Goal: Use online tool/utility: Use online tool/utility

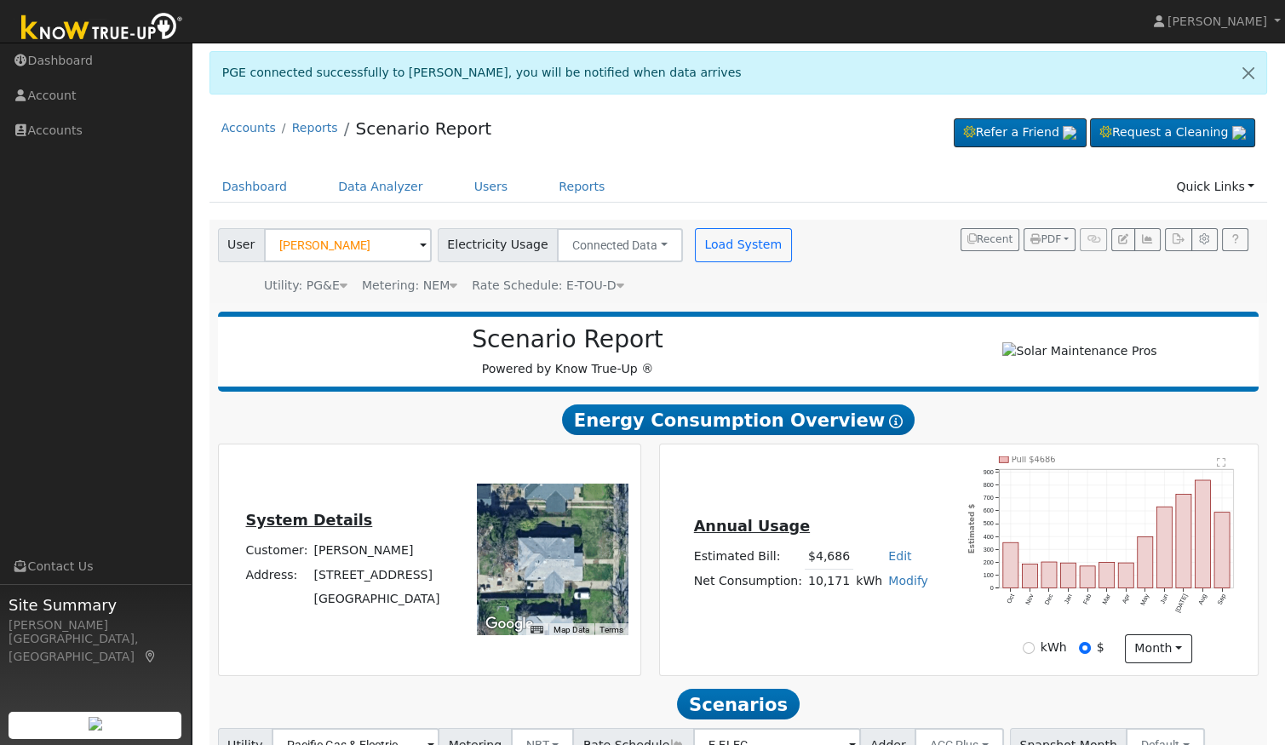
click at [598, 282] on span "Rate Schedule: E-TOU-D" at bounding box center [548, 285] width 152 height 14
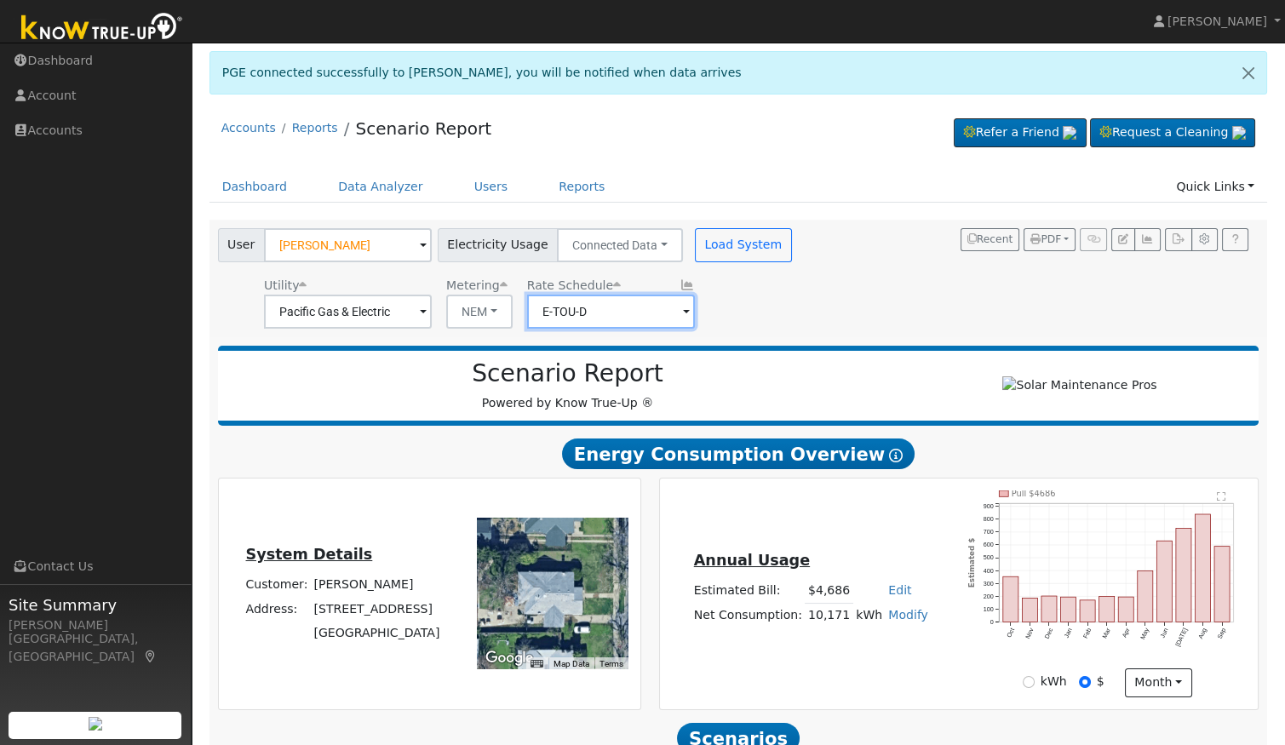
click at [594, 310] on input "E-TOU-D" at bounding box center [611, 312] width 168 height 34
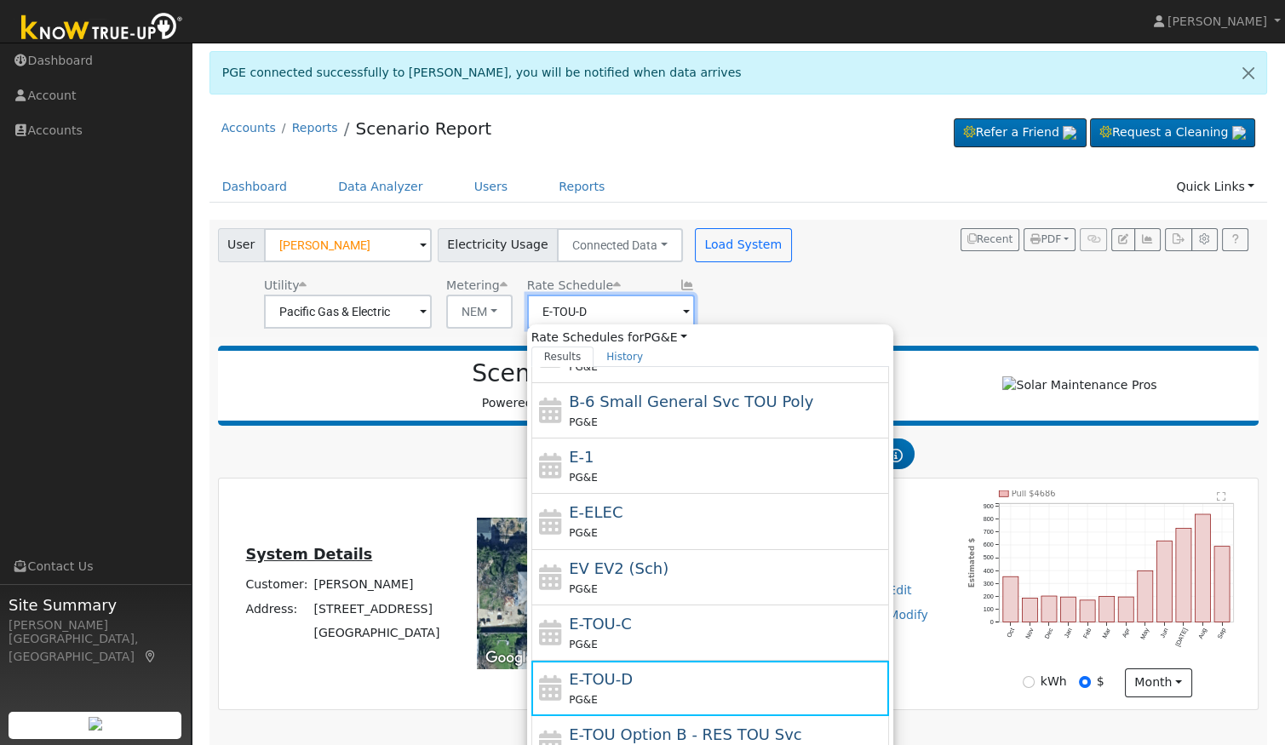
scroll to position [292, 0]
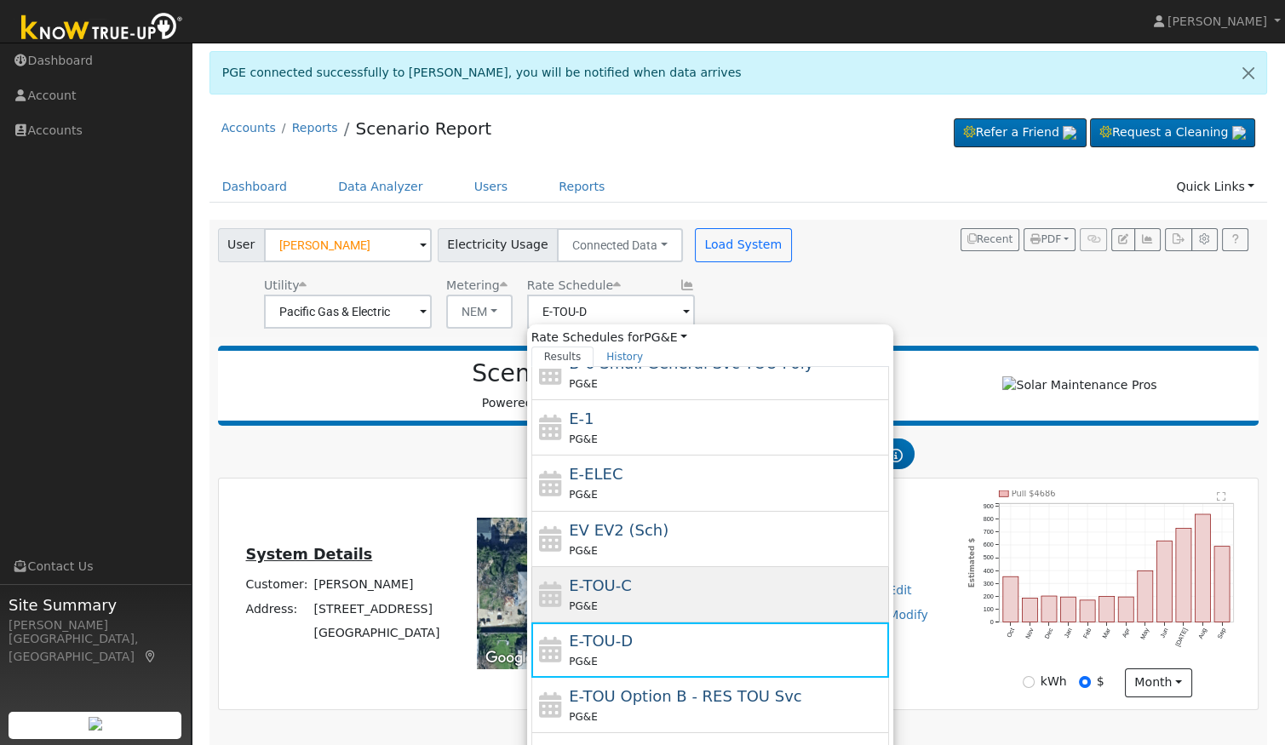
click at [608, 589] on div "E-TOU-C PG&E" at bounding box center [727, 594] width 316 height 41
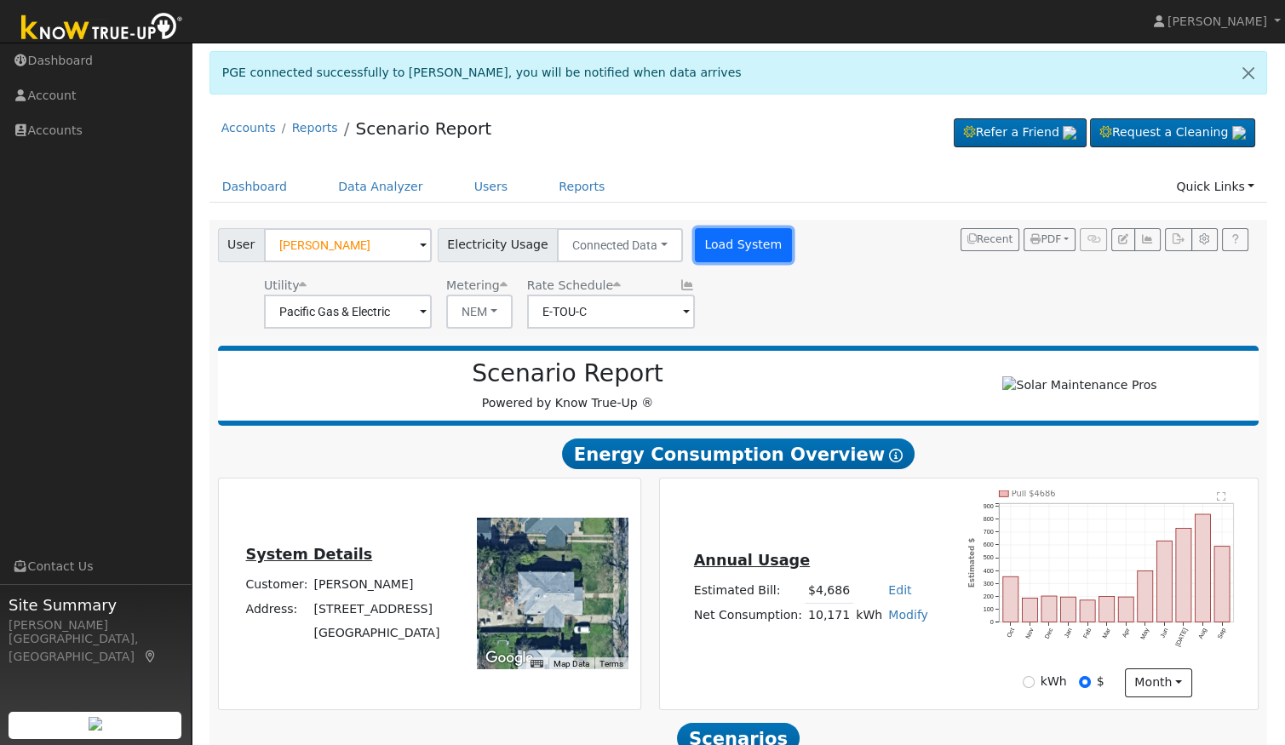
click at [711, 247] on button "Load System" at bounding box center [743, 245] width 97 height 34
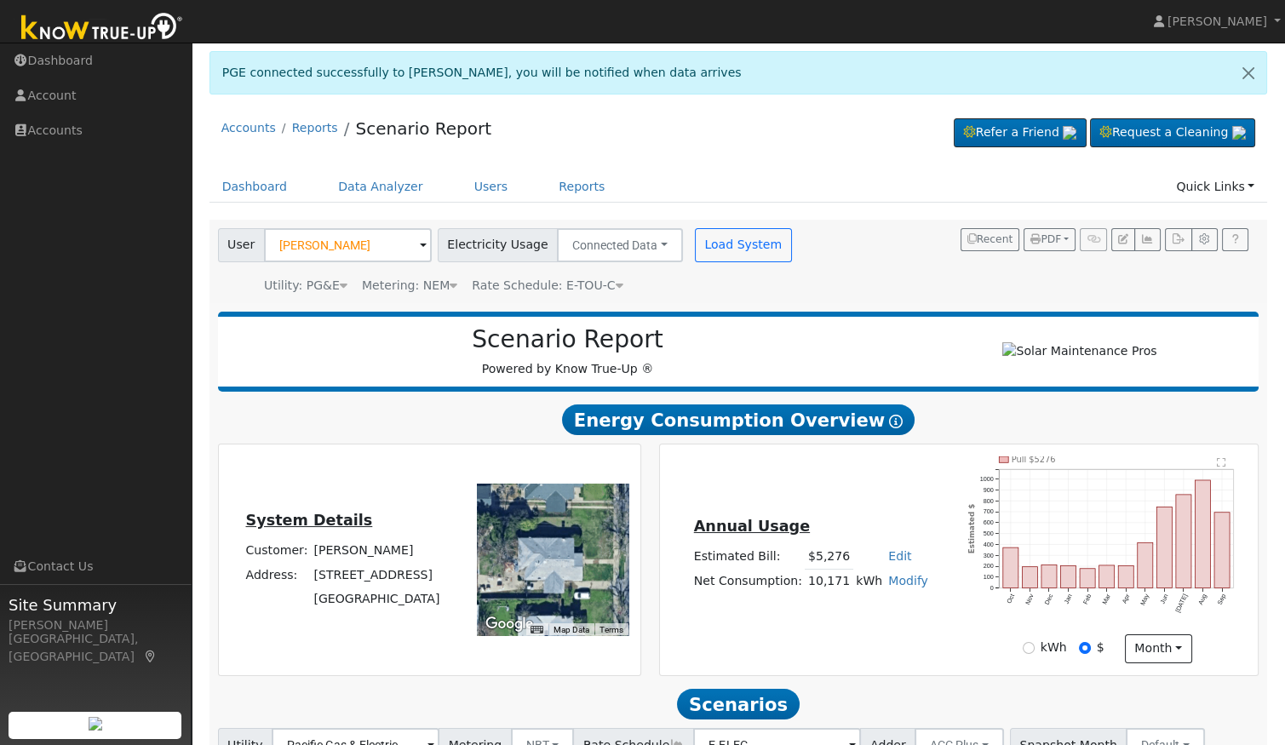
scroll to position [74, 0]
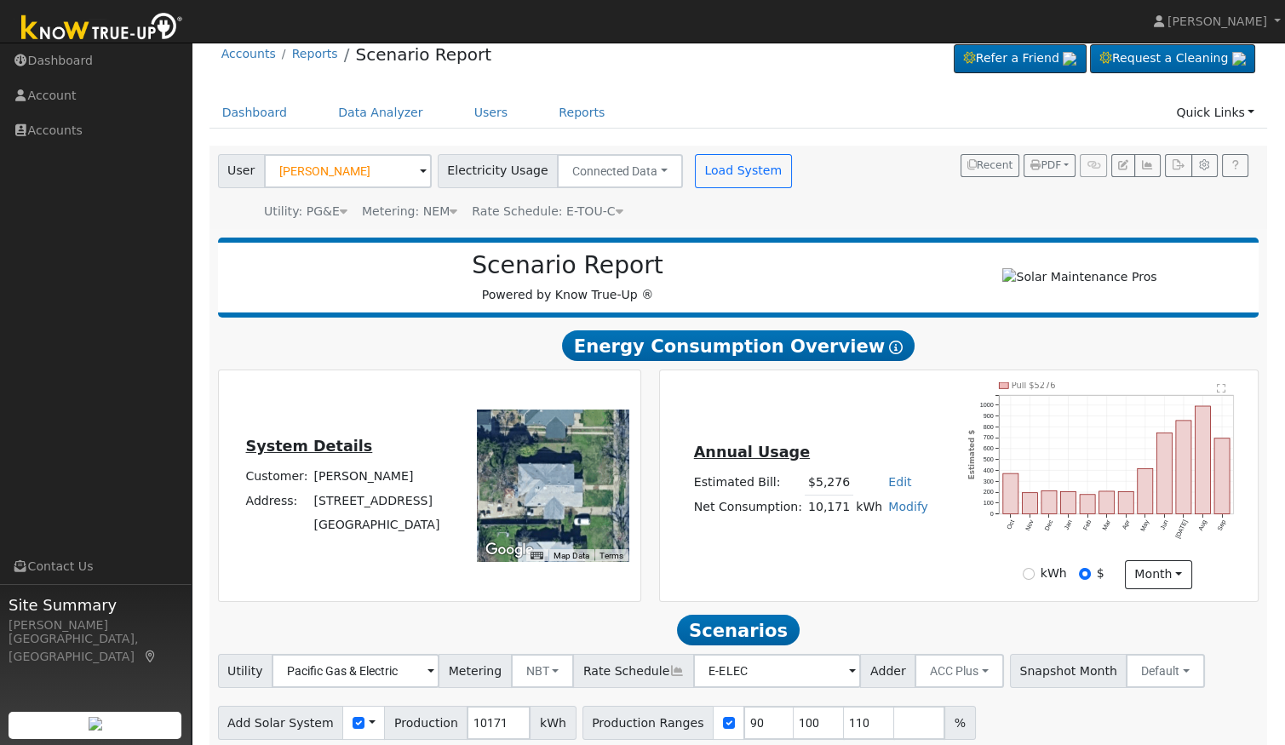
click at [438, 207] on div "Metering: NEM" at bounding box center [409, 212] width 95 height 18
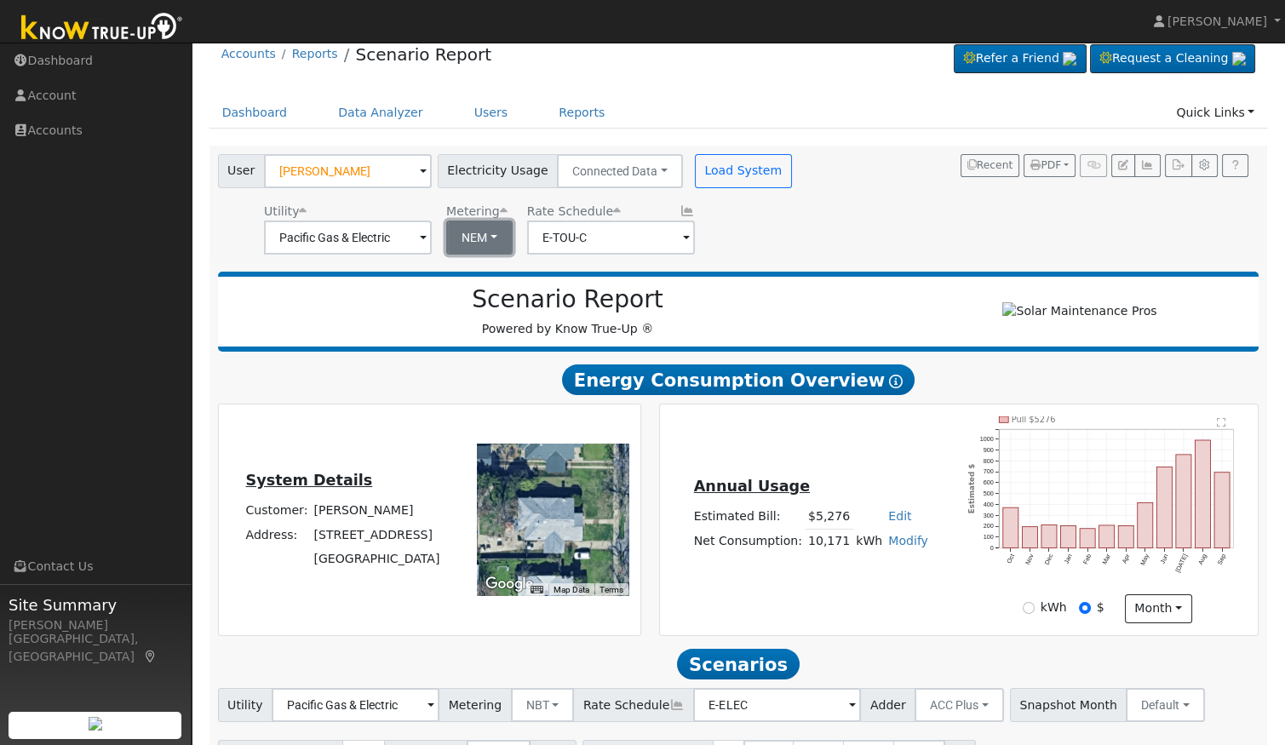
click at [489, 235] on button "NEM" at bounding box center [479, 237] width 66 height 34
click at [485, 274] on link "NEM" at bounding box center [497, 275] width 118 height 24
click at [583, 237] on input "E-TOU-C" at bounding box center [611, 237] width 168 height 34
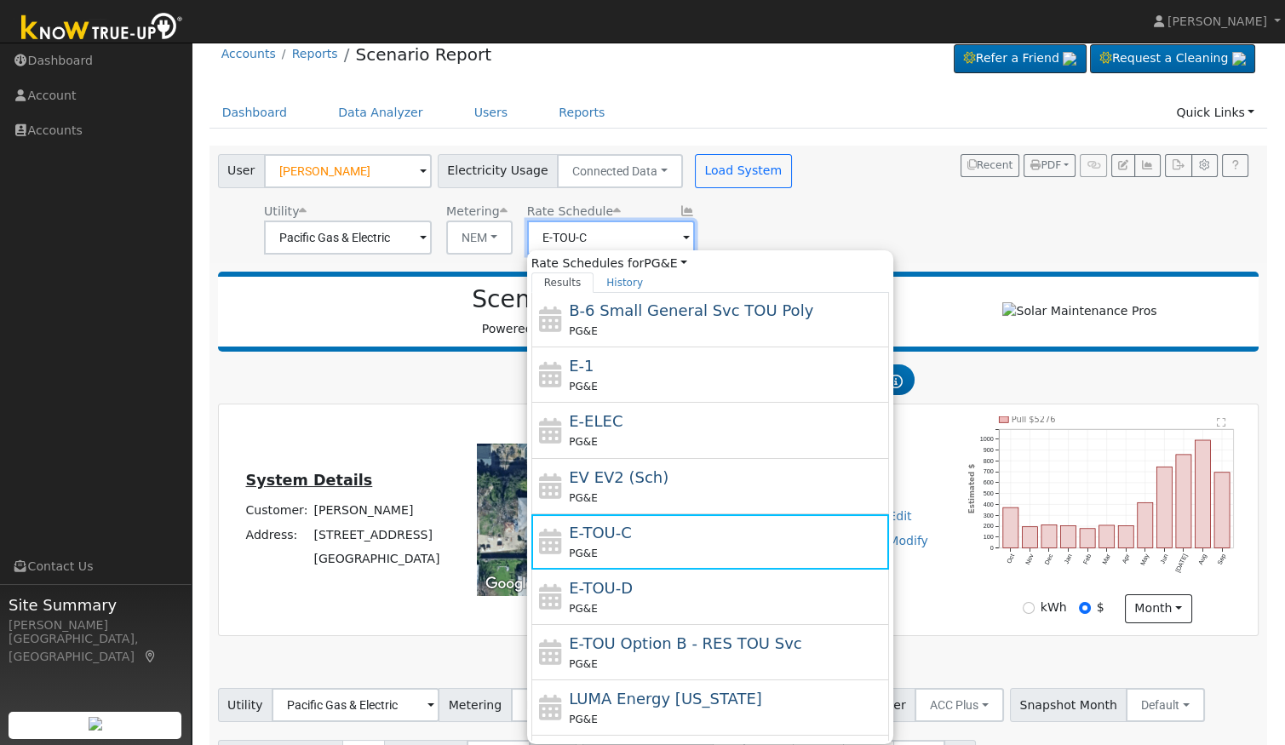
scroll to position [266, 0]
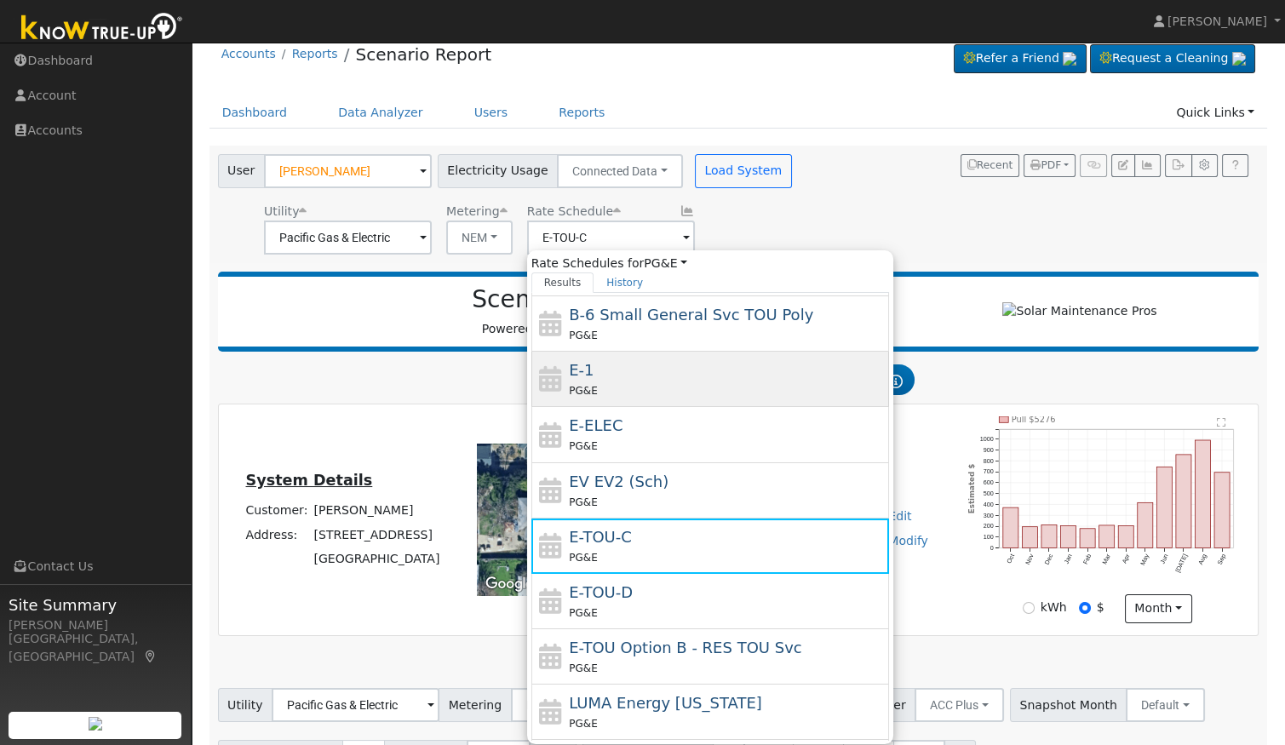
click at [647, 381] on div "PG&E" at bounding box center [727, 390] width 316 height 18
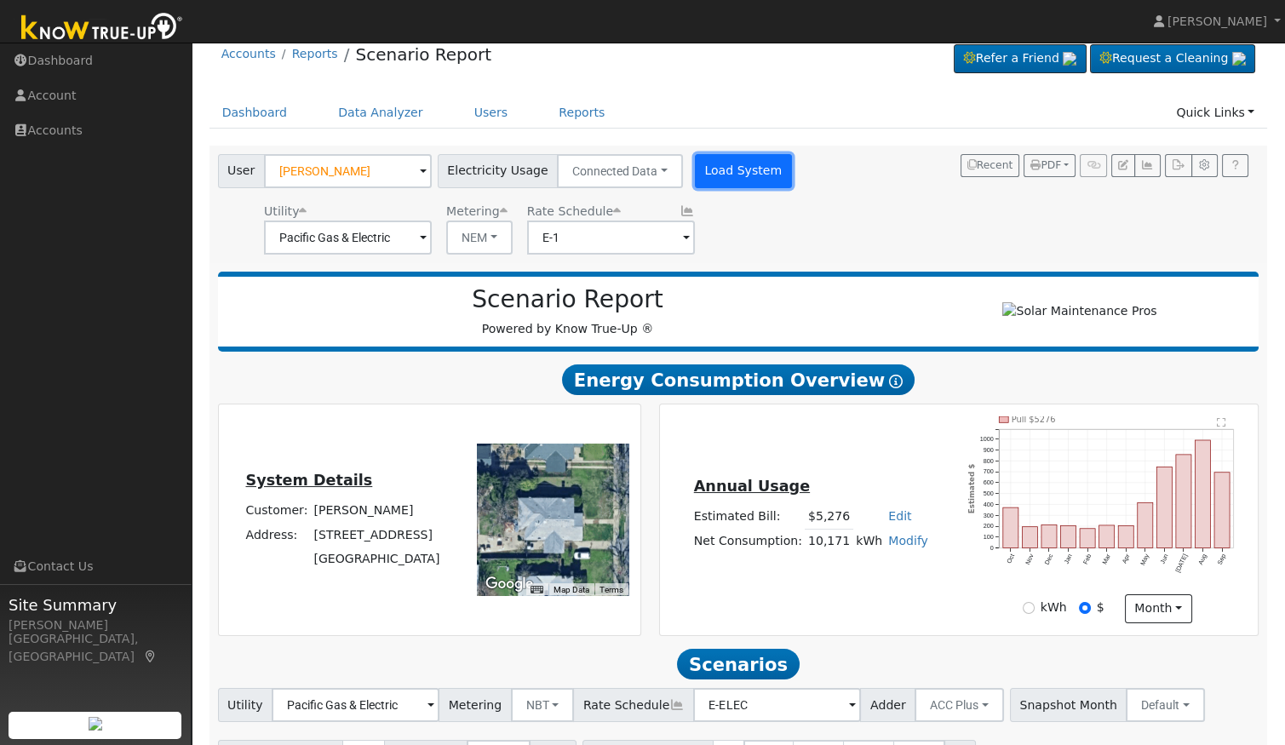
click at [730, 178] on button "Load System" at bounding box center [743, 171] width 97 height 34
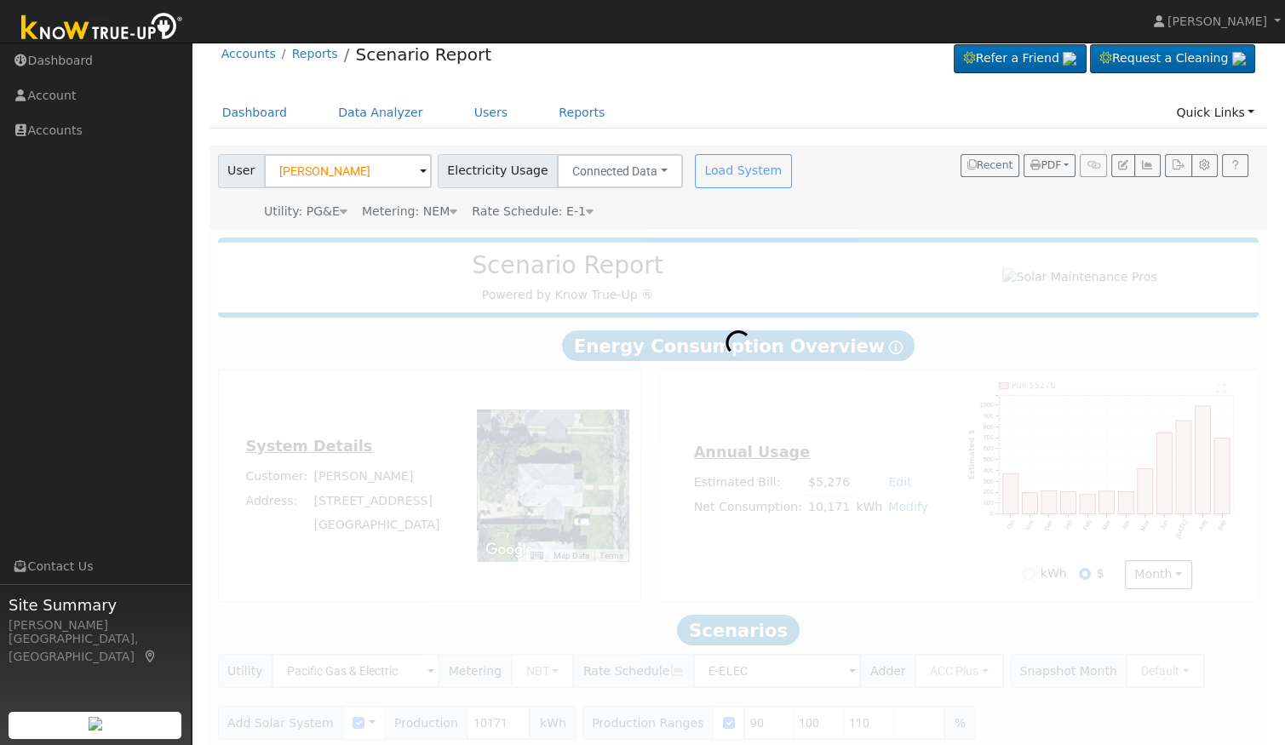
scroll to position [0, 0]
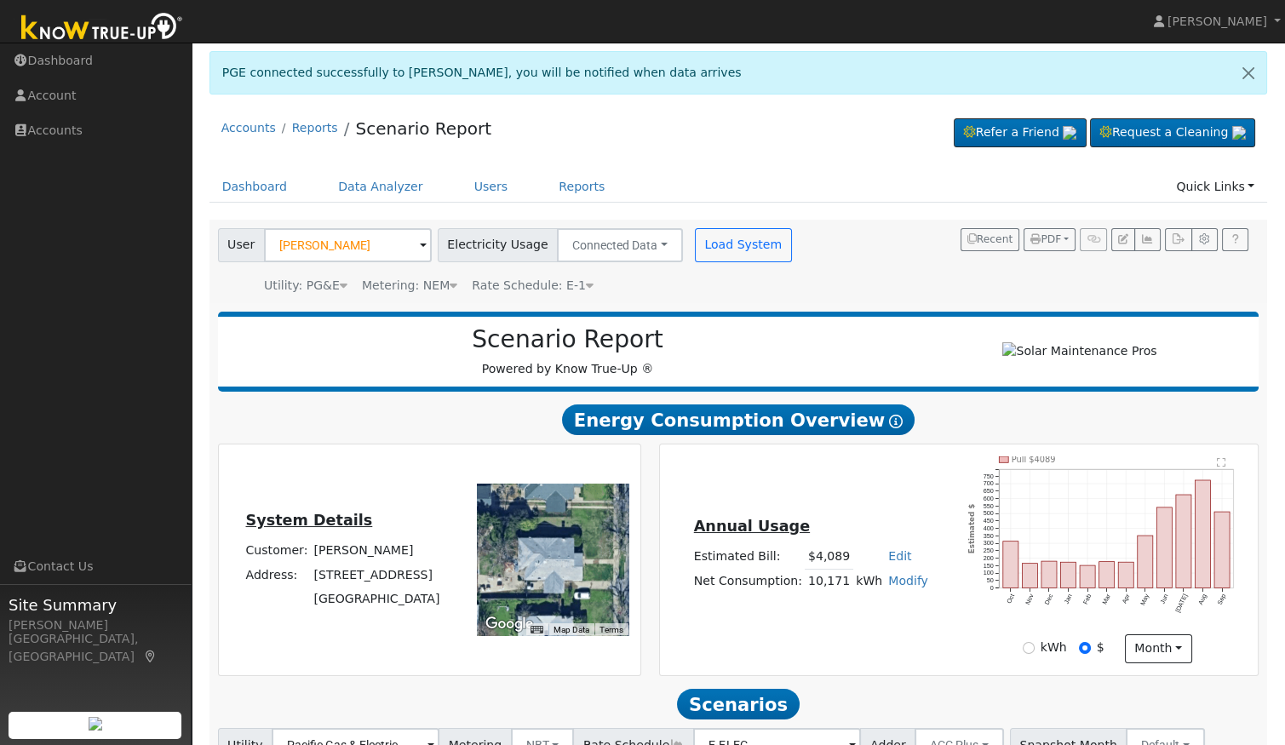
click at [560, 281] on span "Rate Schedule: E-1" at bounding box center [533, 285] width 122 height 14
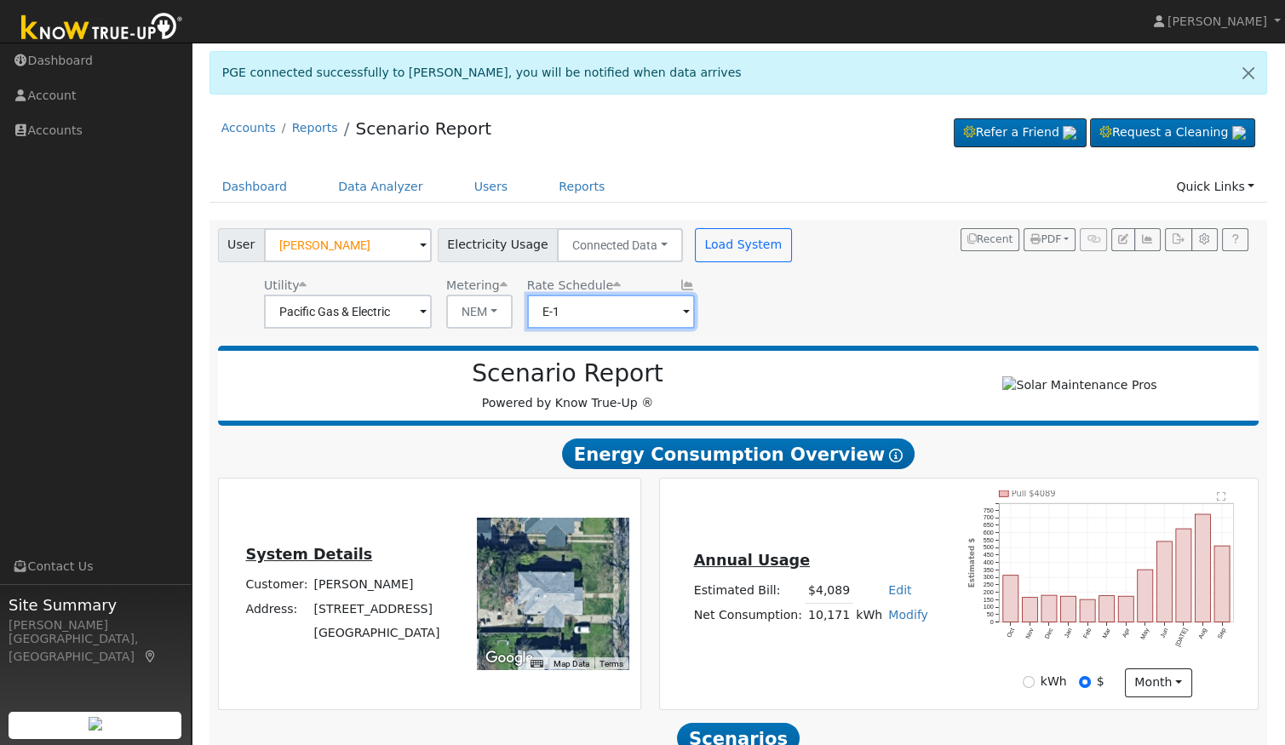
click at [576, 306] on input "E-1" at bounding box center [611, 312] width 168 height 34
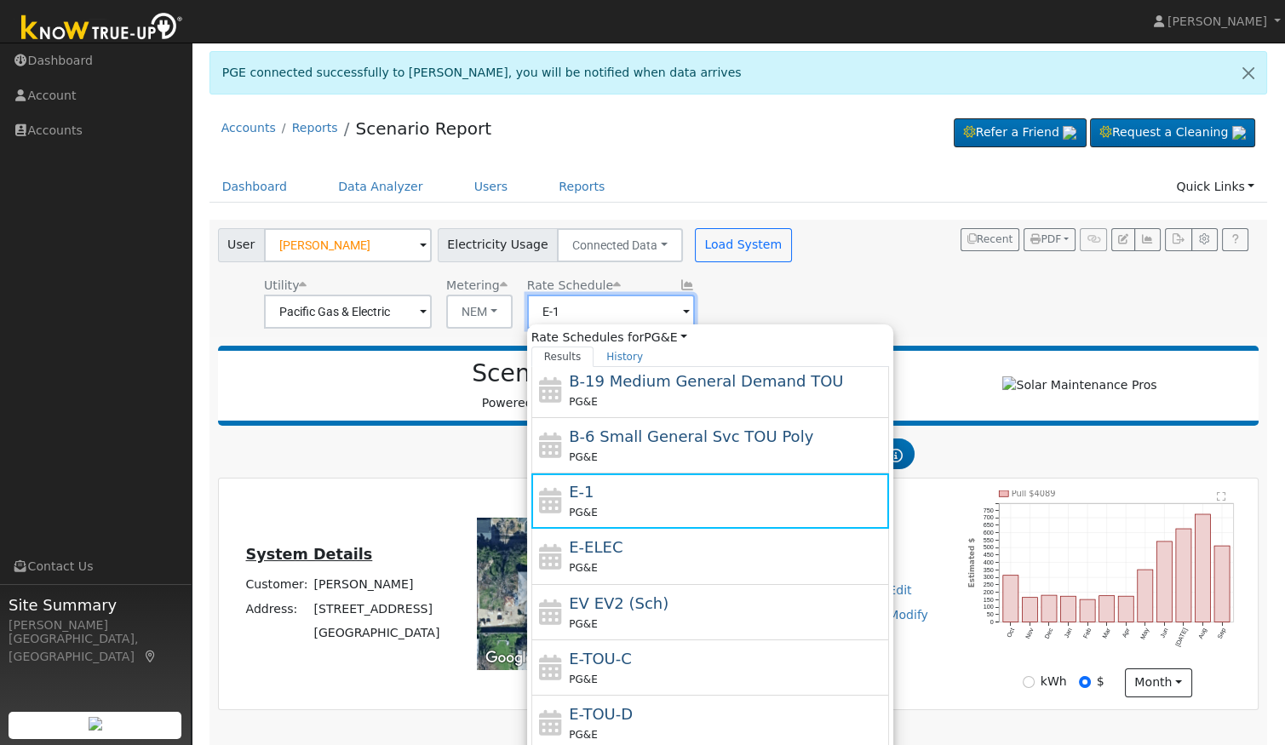
scroll to position [225, 0]
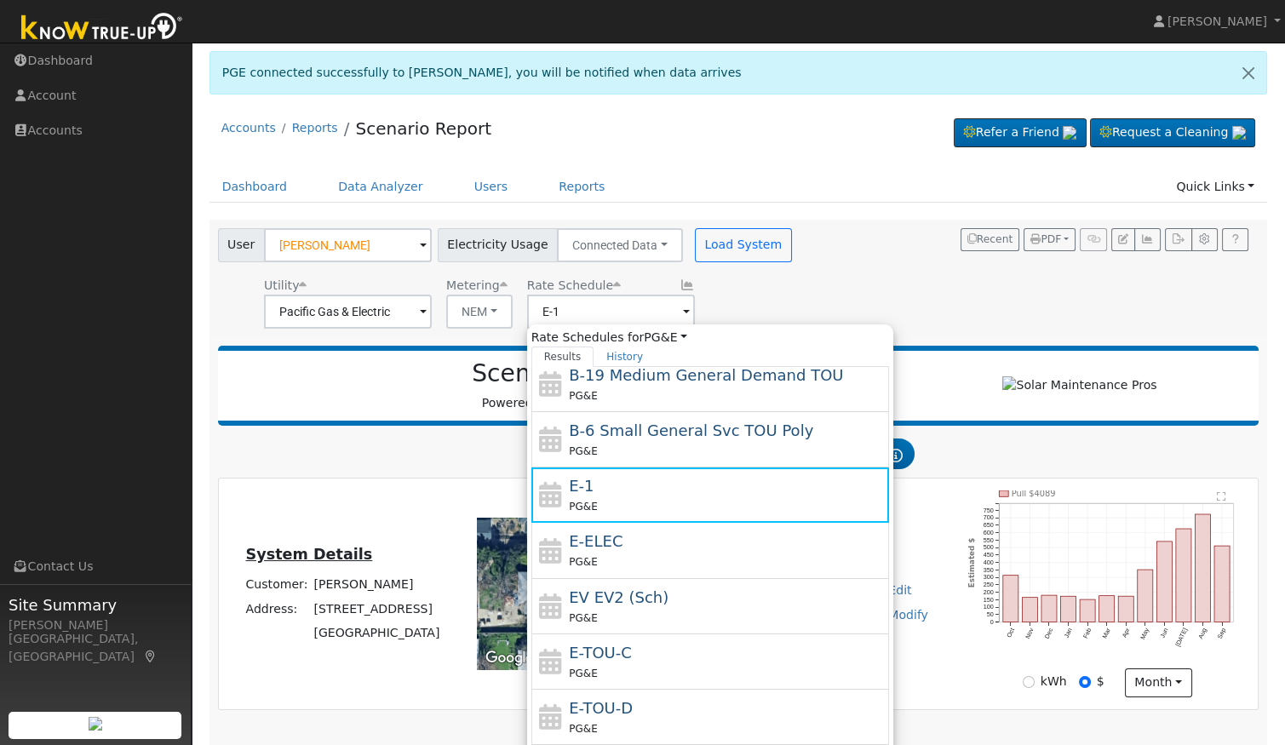
click at [908, 352] on div "Scenario Report Powered by Know True-Up ®" at bounding box center [738, 386] width 1041 height 80
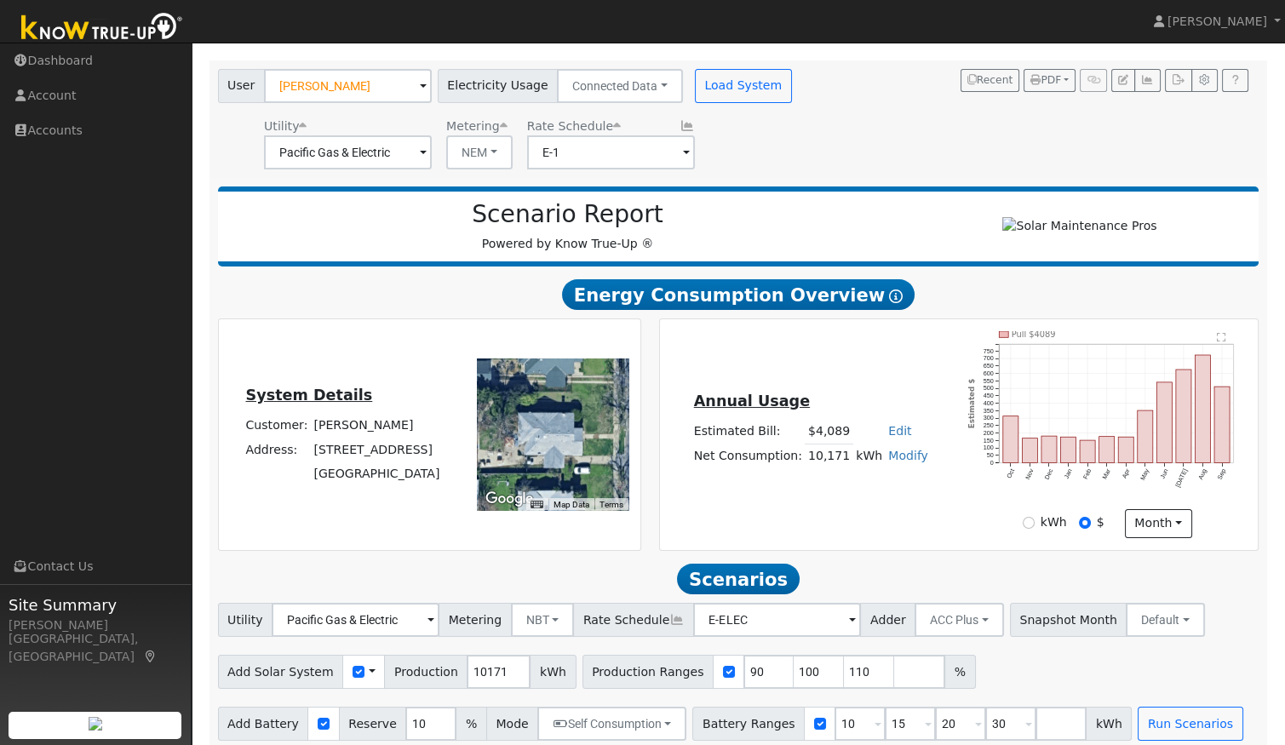
scroll to position [163, 0]
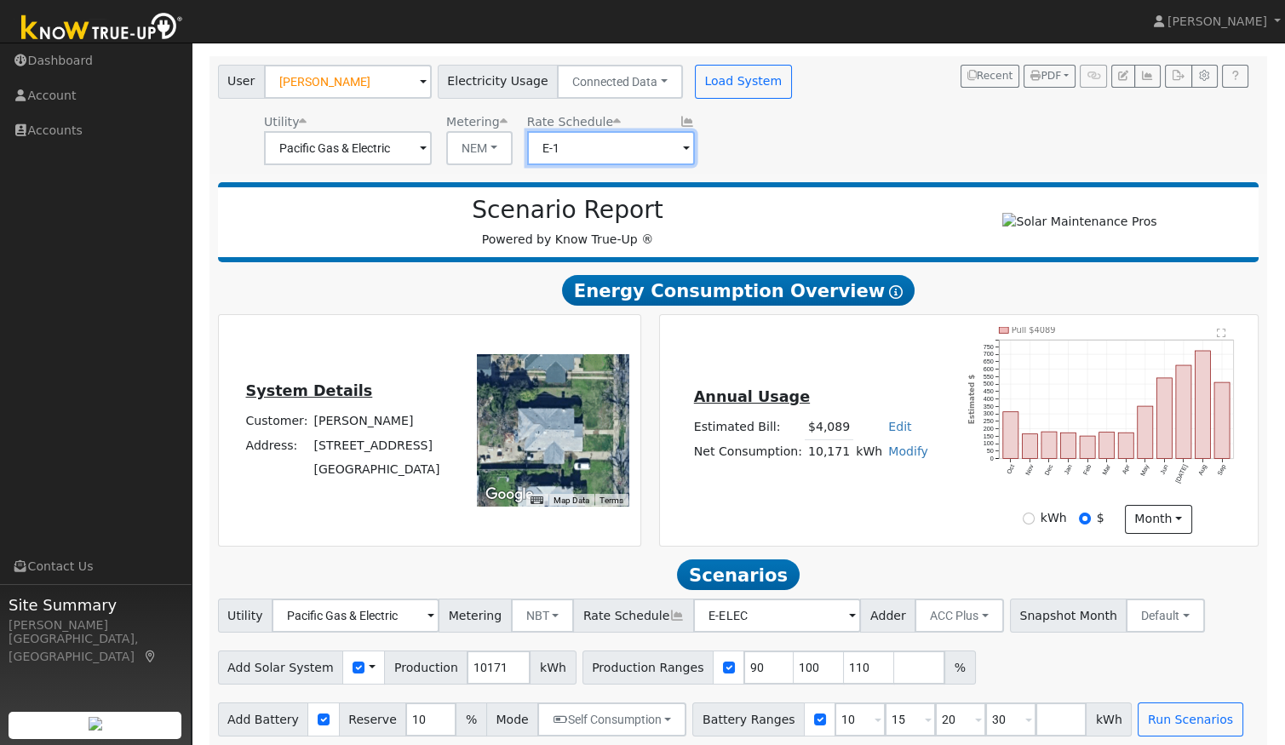
click at [636, 157] on input "E-1" at bounding box center [611, 148] width 168 height 34
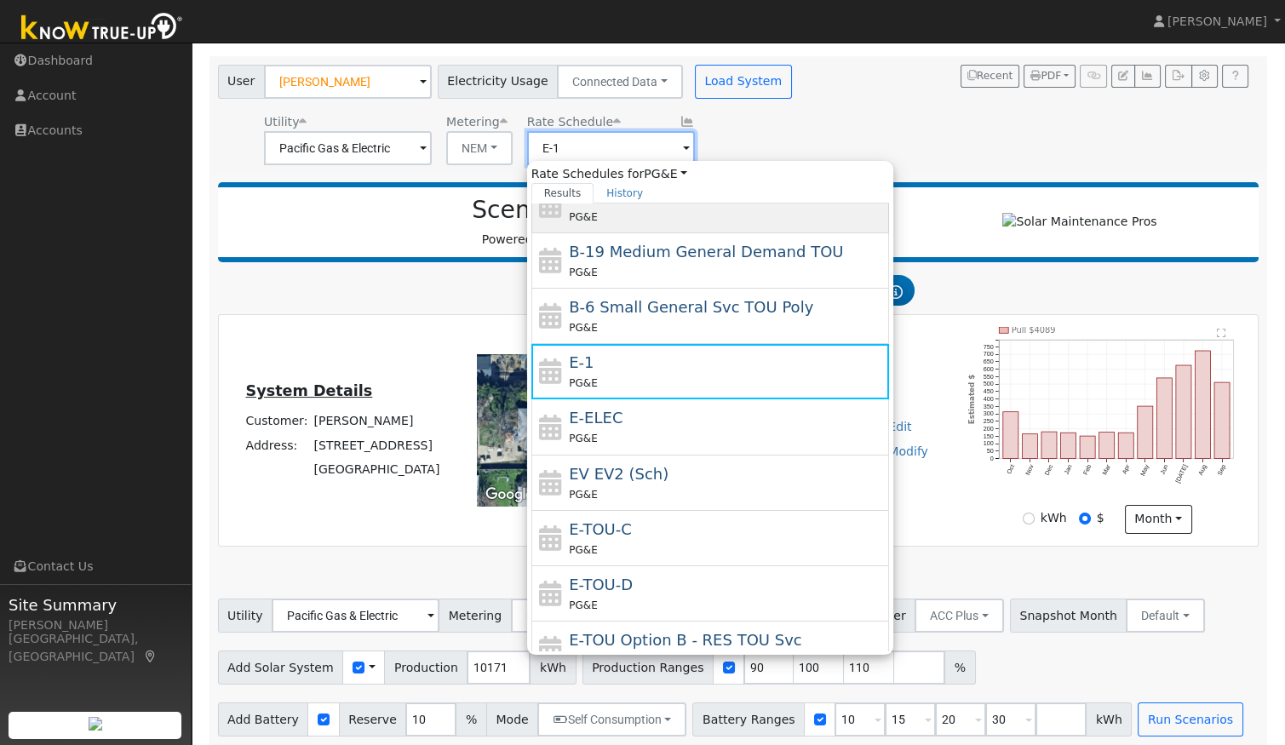
scroll to position [188, 0]
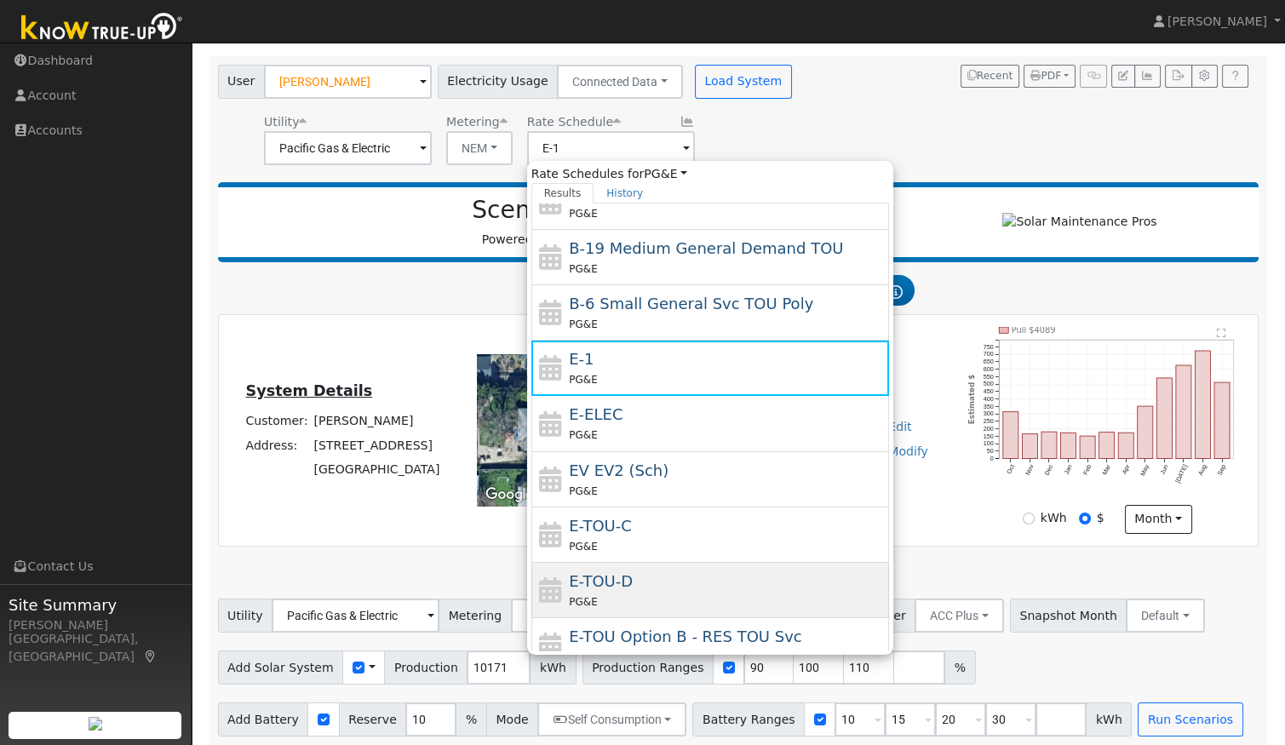
click at [645, 576] on div "E-TOU-D PG&E" at bounding box center [727, 590] width 316 height 41
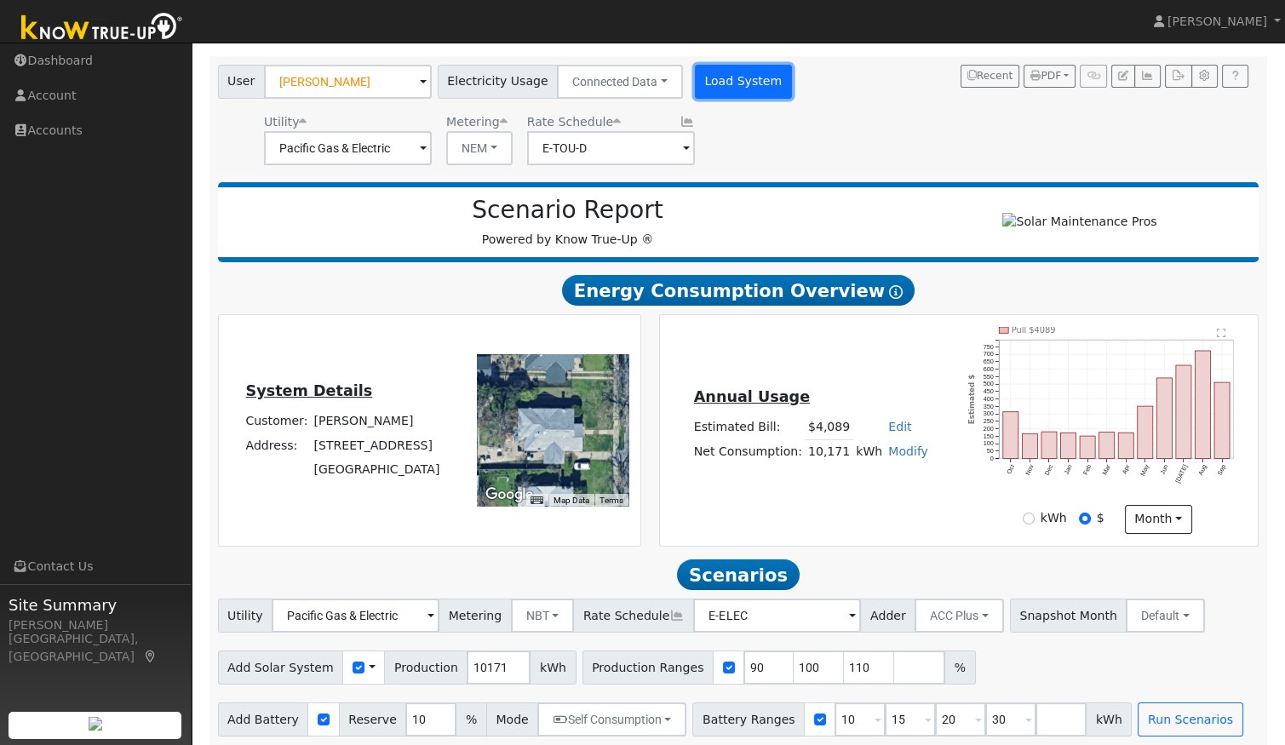
click at [715, 87] on button "Load System" at bounding box center [743, 82] width 97 height 34
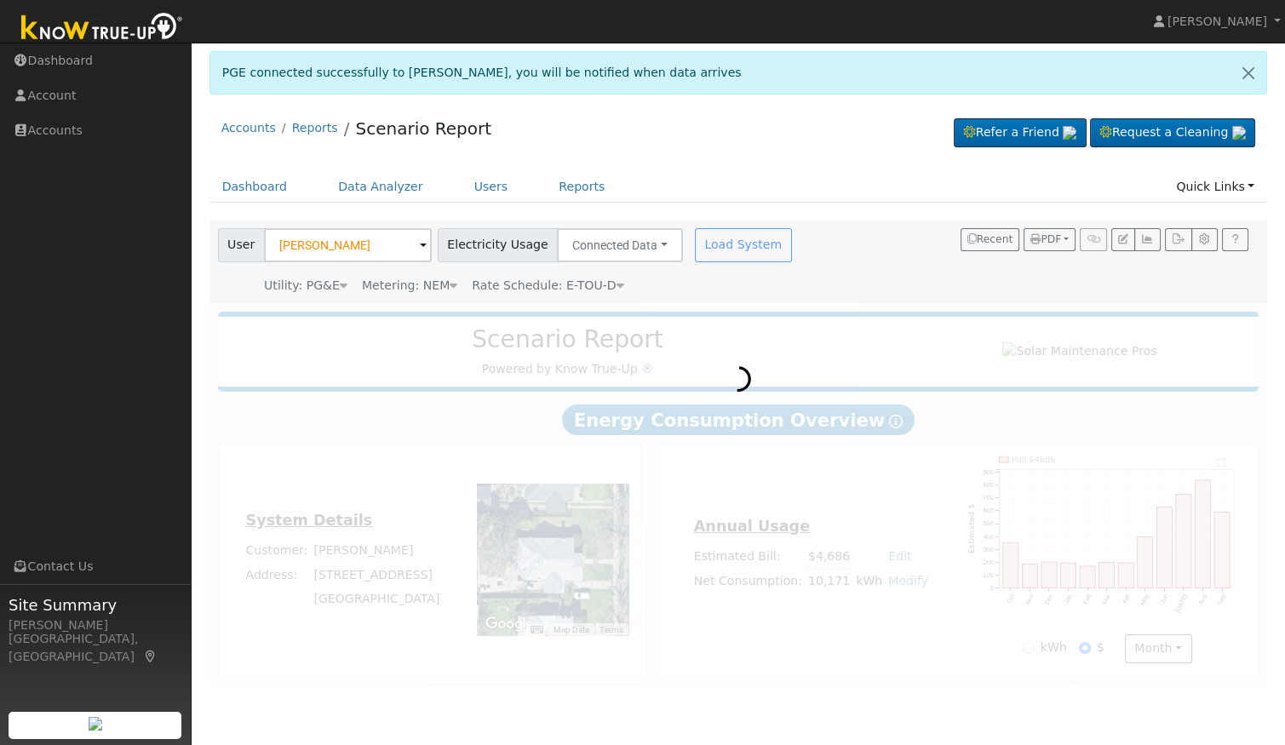
scroll to position [0, 0]
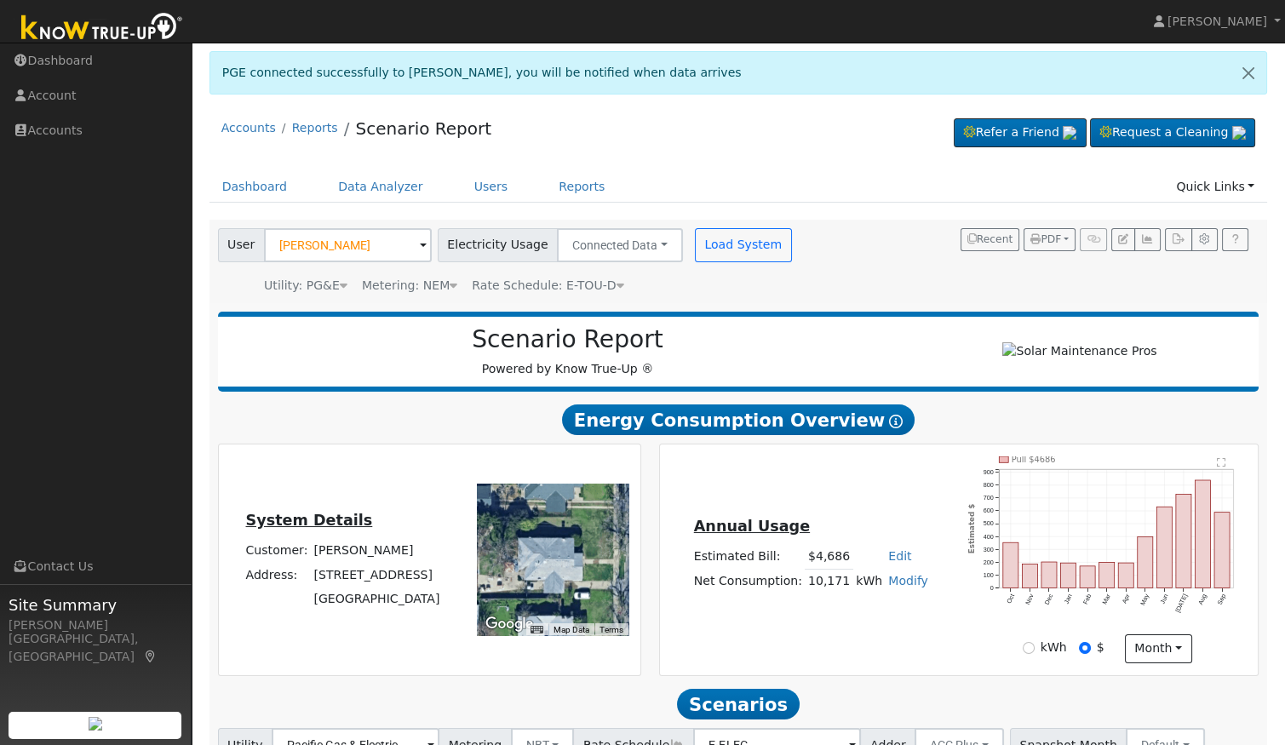
click at [598, 284] on span "Rate Schedule: E-TOU-D" at bounding box center [548, 285] width 152 height 14
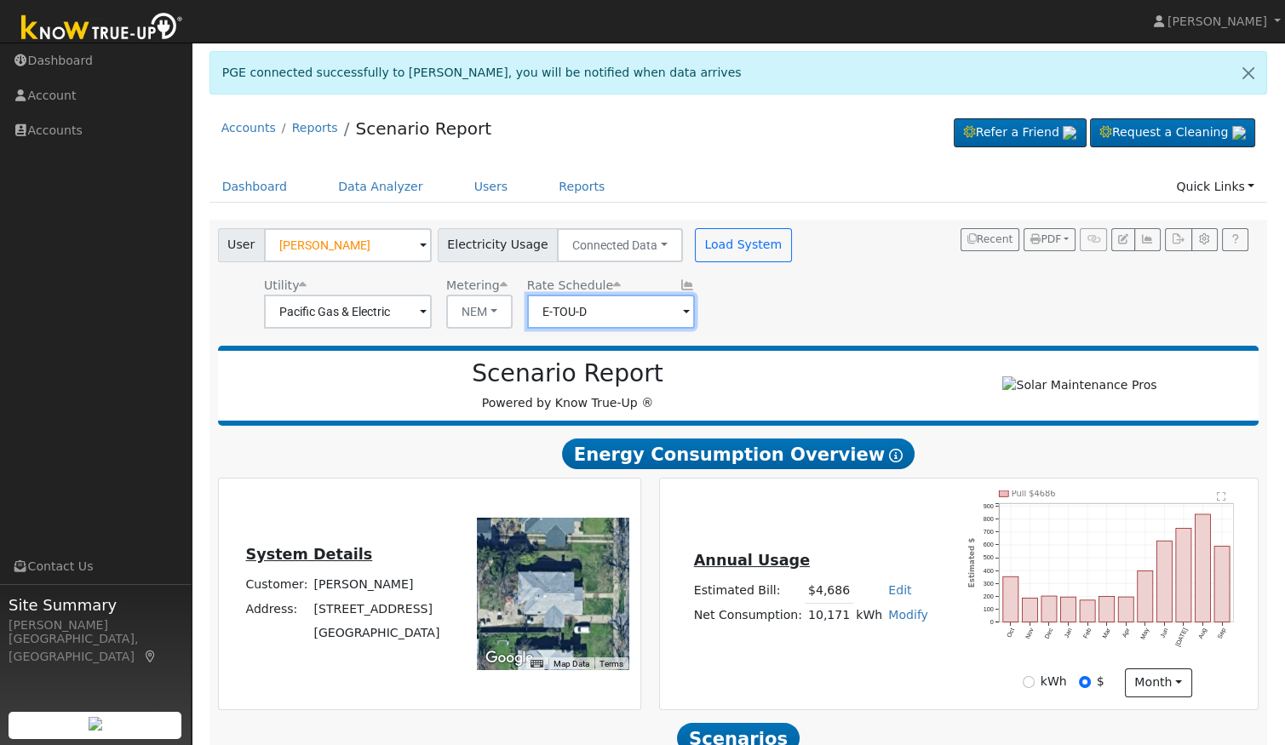
click at [611, 321] on input "E-TOU-D" at bounding box center [611, 312] width 168 height 34
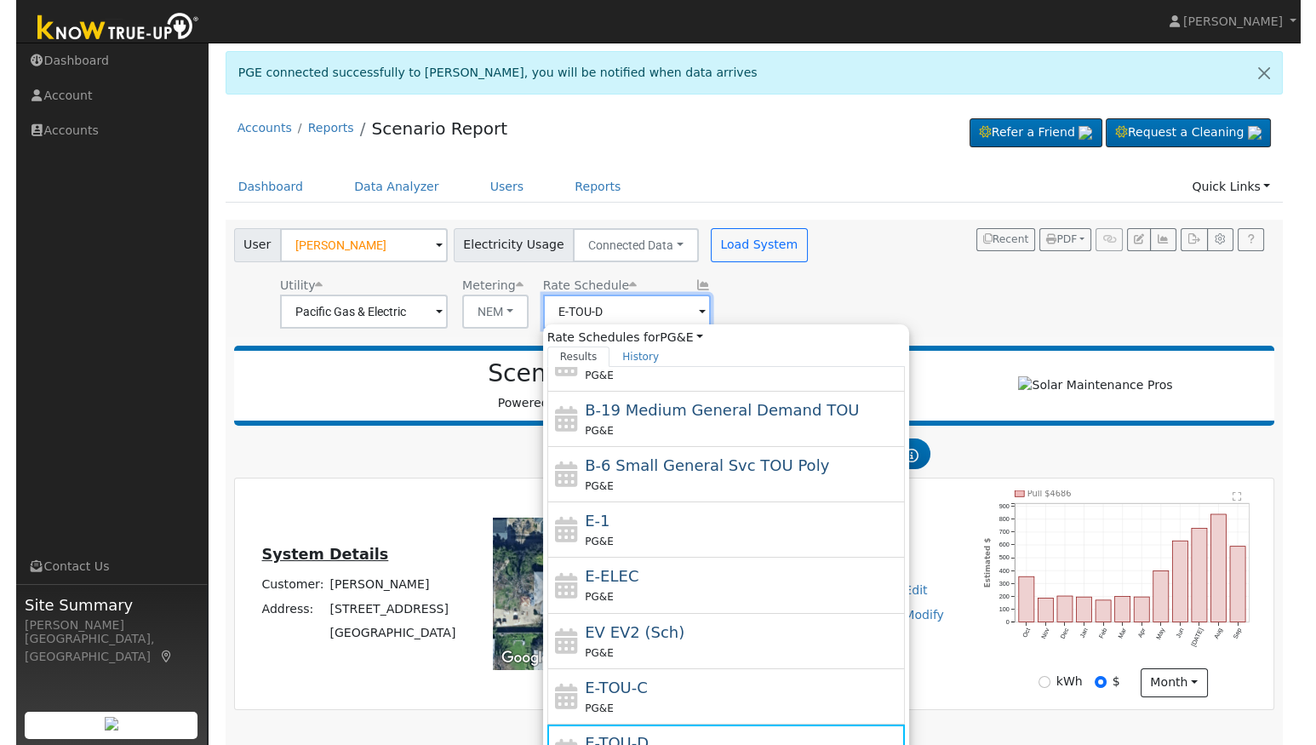
scroll to position [214, 0]
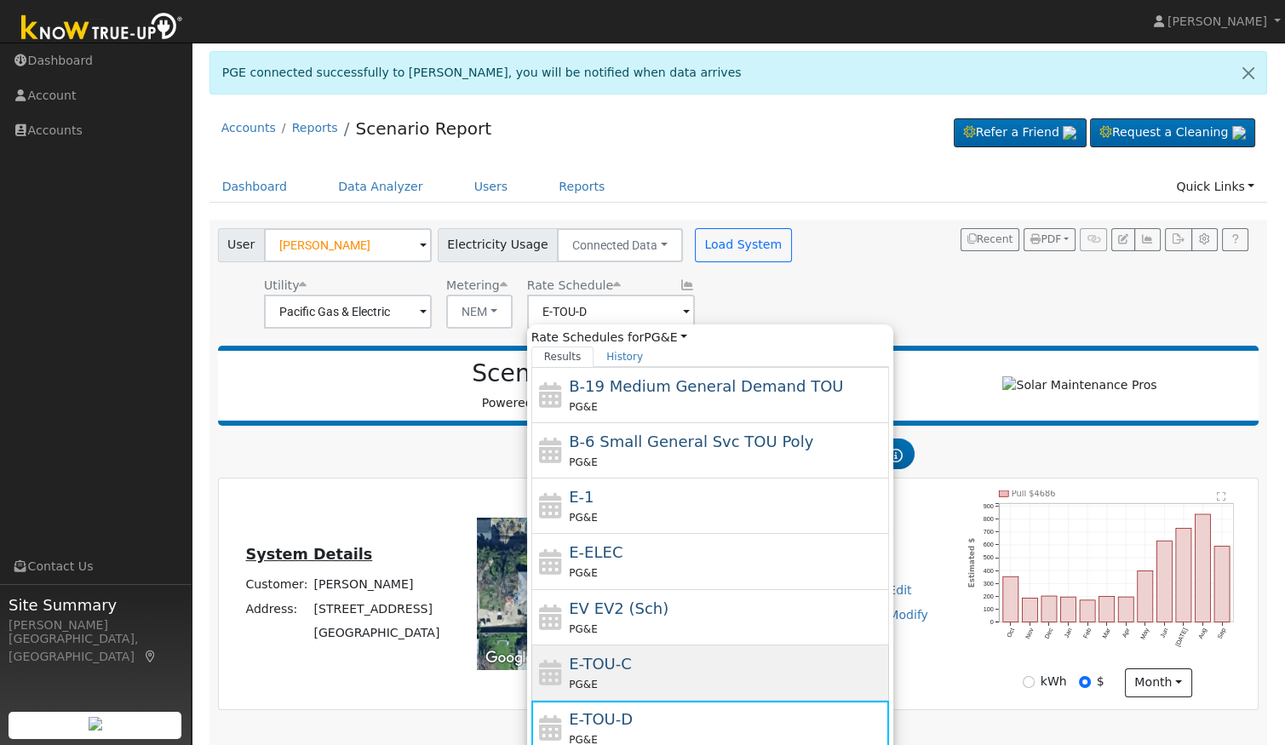
click at [623, 661] on div "E-TOU-C PG&E" at bounding box center [727, 672] width 316 height 41
type input "E-TOU-C"
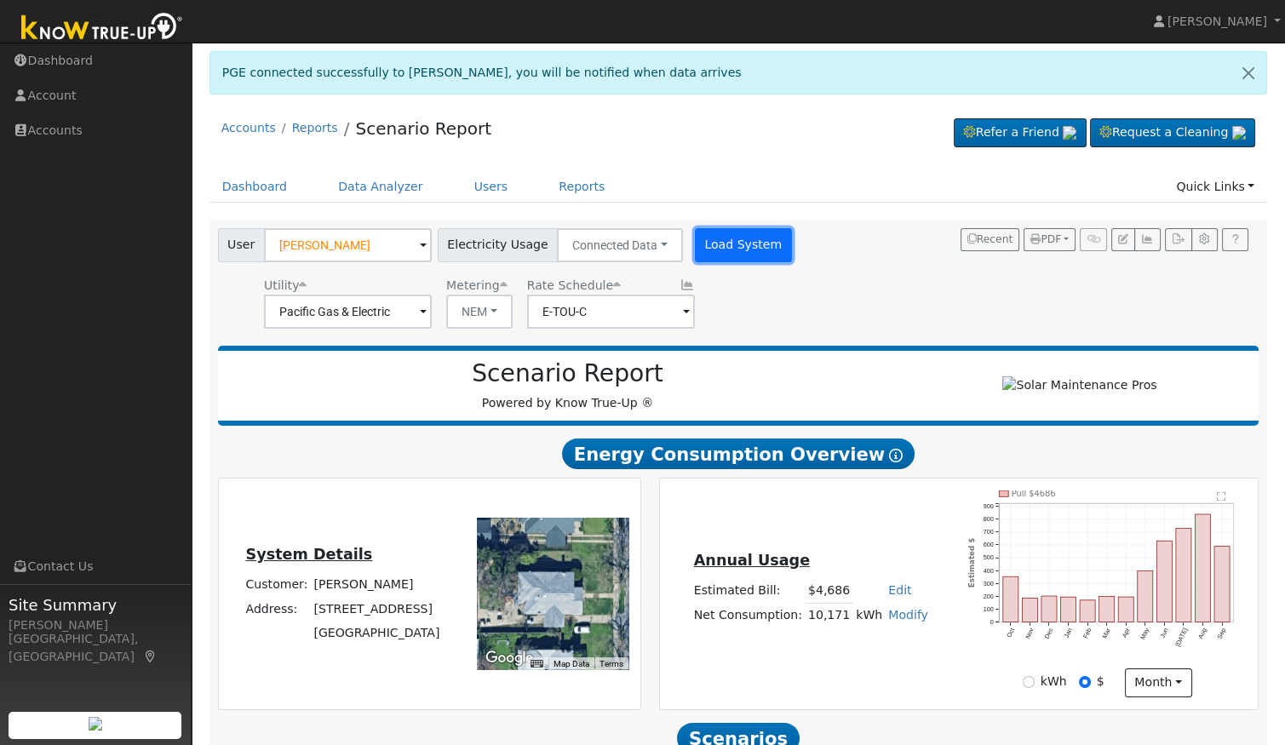
click at [723, 241] on button "Load System" at bounding box center [743, 245] width 97 height 34
